Goal: Task Accomplishment & Management: Manage account settings

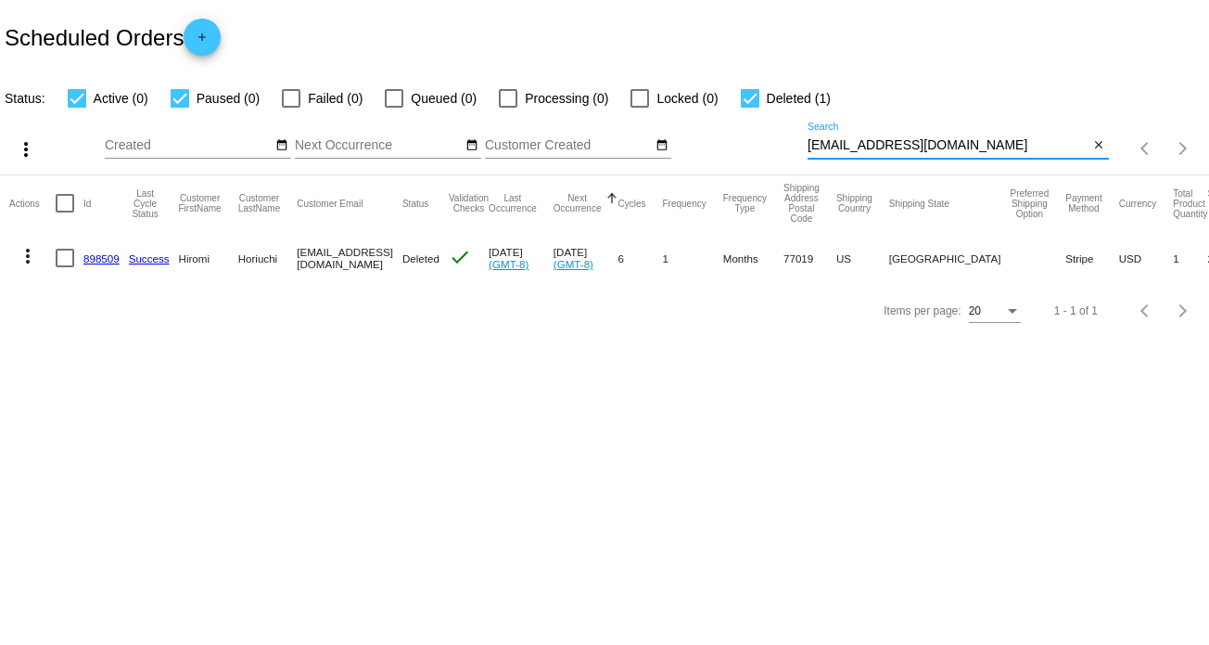
click at [910, 143] on input "[EMAIL_ADDRESS][DOMAIN_NAME]" at bounding box center [949, 145] width 282 height 15
paste input "[EMAIL_ADDRESS]"
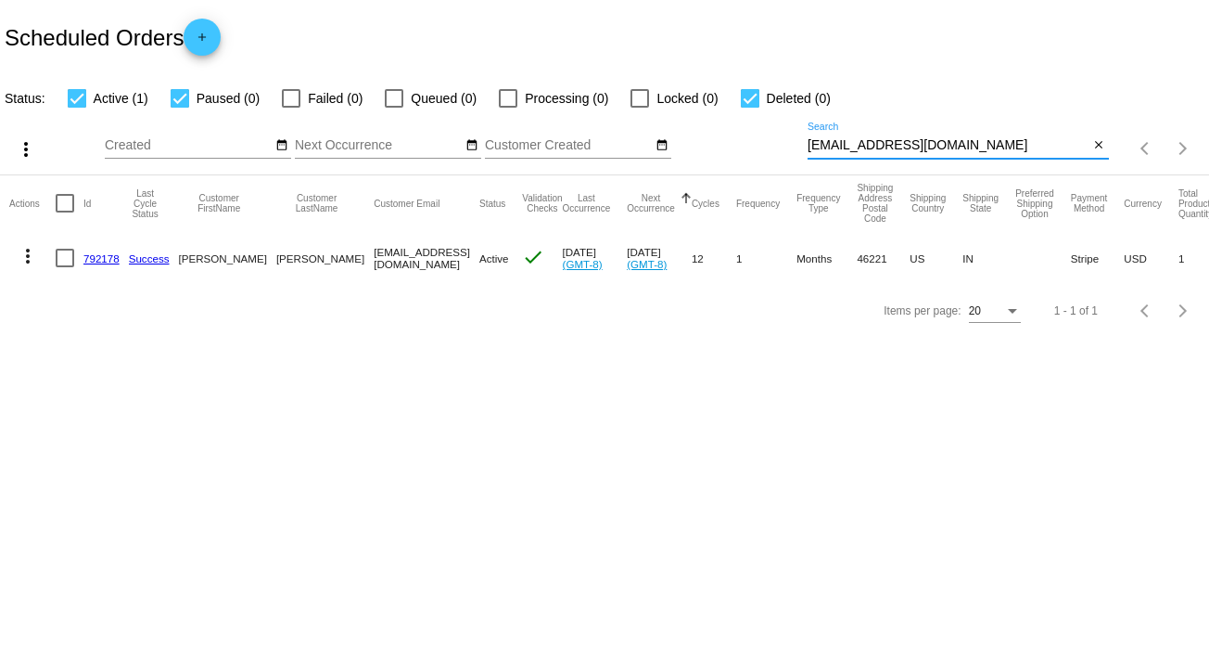
type input "[EMAIL_ADDRESS][DOMAIN_NAME]"
click at [30, 255] on mat-icon "more_vert" at bounding box center [28, 256] width 22 height 22
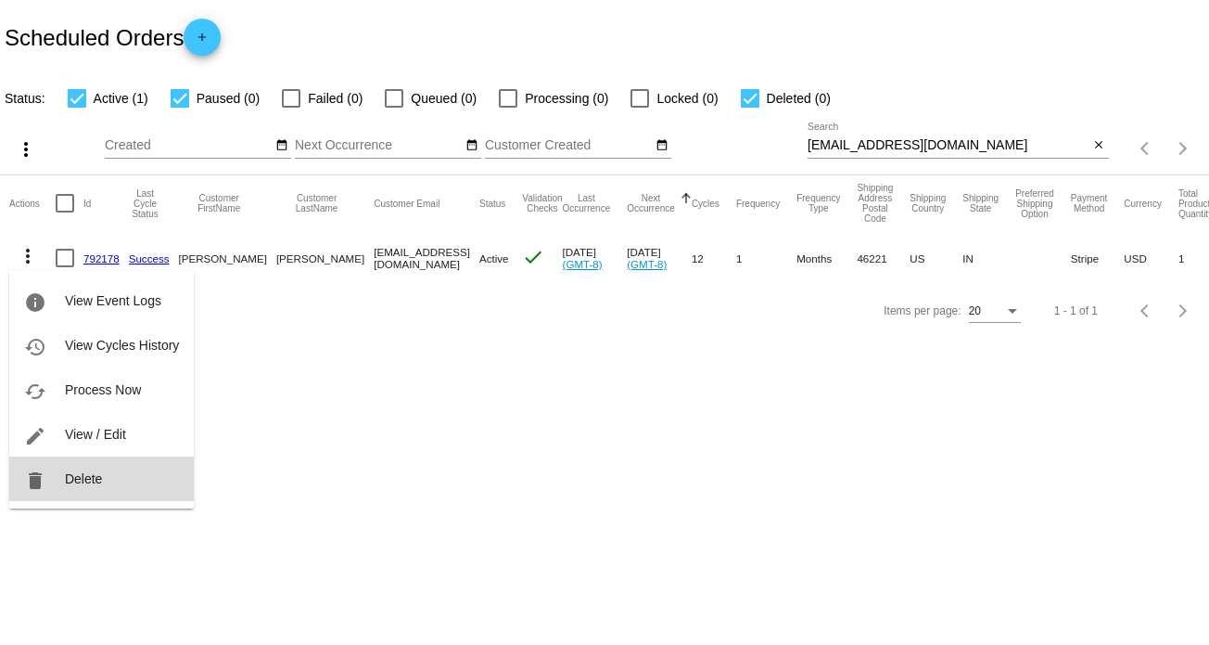
click at [102, 473] on button "delete Delete" at bounding box center [101, 478] width 185 height 45
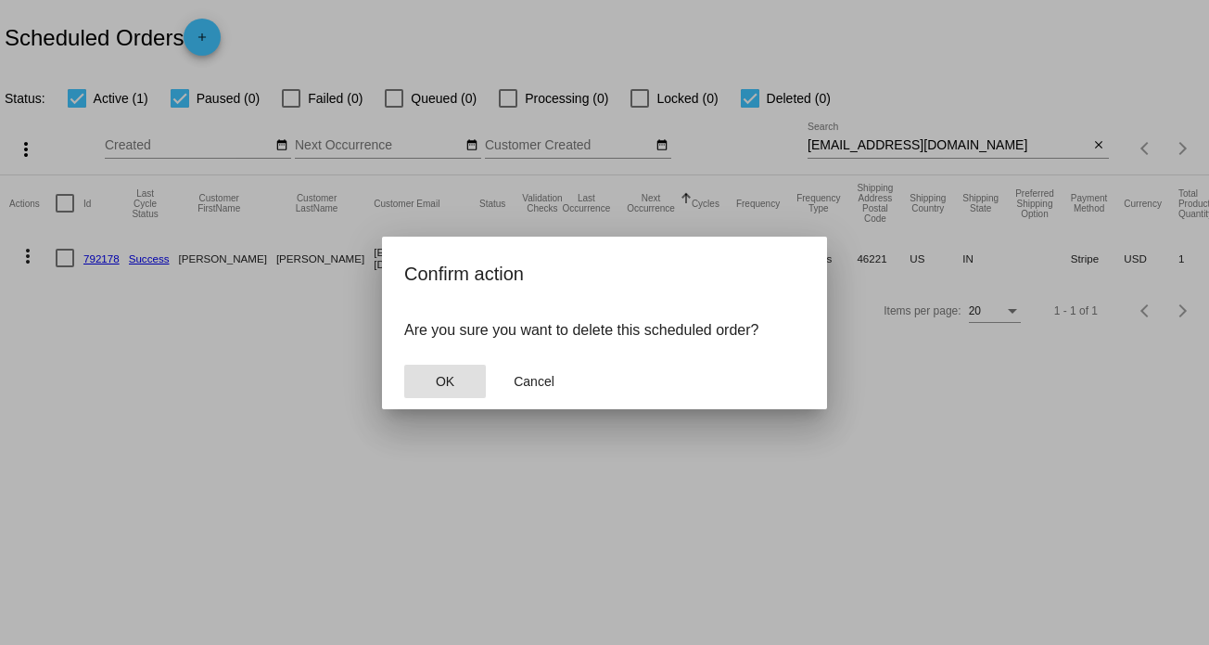
click at [438, 388] on span "OK" at bounding box center [445, 381] width 19 height 15
